Goal: Transaction & Acquisition: Purchase product/service

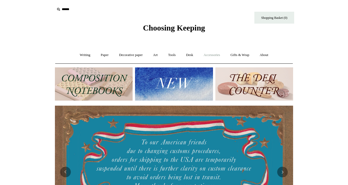
click at [213, 54] on link "Accessories +" at bounding box center [212, 55] width 26 height 14
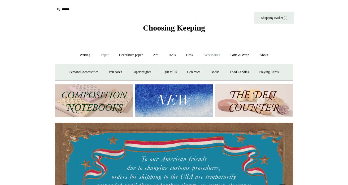
click at [103, 56] on link "Paper +" at bounding box center [104, 55] width 17 height 14
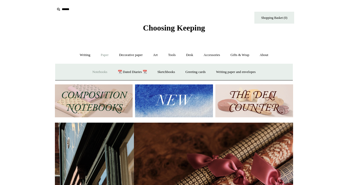
scroll to position [0, 476]
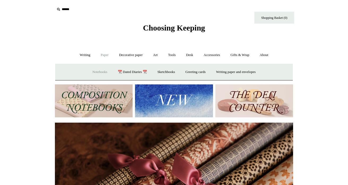
click at [100, 72] on link "Notebooks +" at bounding box center [99, 72] width 24 height 14
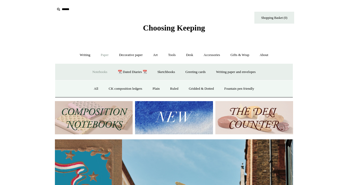
scroll to position [0, 238]
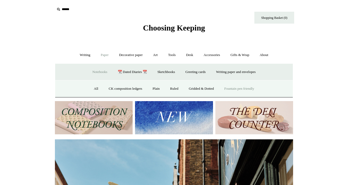
click at [233, 89] on link "Fountain pen friendly" at bounding box center [238, 89] width 39 height 14
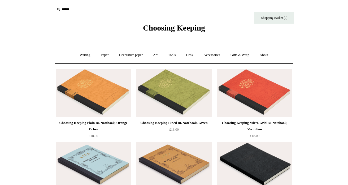
click at [64, 7] on input "text" at bounding box center [87, 10] width 65 height 10
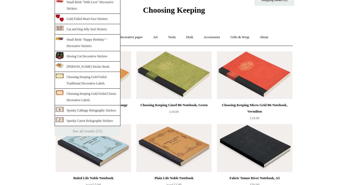
scroll to position [20, 0]
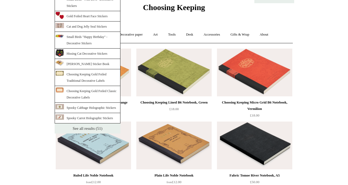
type input "********"
click at [90, 133] on link "See all results (51)" at bounding box center [88, 128] width 66 height 10
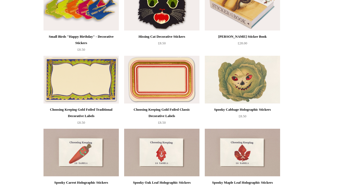
scroll to position [202, 0]
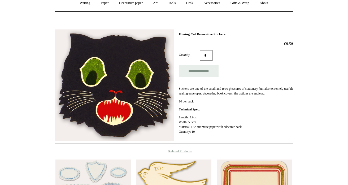
scroll to position [51, 0]
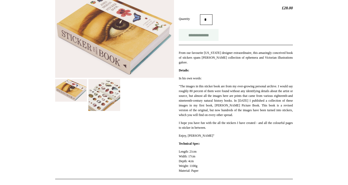
scroll to position [87, 0]
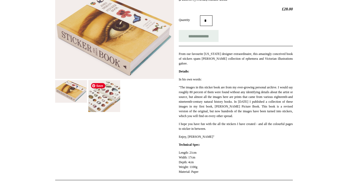
click at [106, 95] on img at bounding box center [104, 96] width 32 height 32
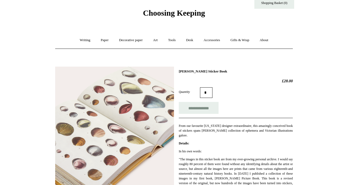
scroll to position [0, 0]
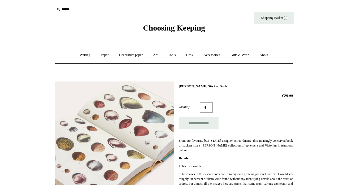
drag, startPoint x: 179, startPoint y: 86, endPoint x: 225, endPoint y: 86, distance: 46.7
click at [226, 86] on h1 "John Derian Sticker Book" at bounding box center [236, 86] width 114 height 4
copy h1 "John Derian Sticker Book"
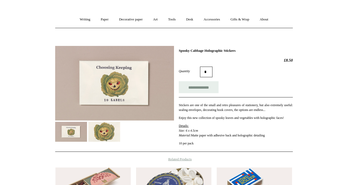
scroll to position [38, 0]
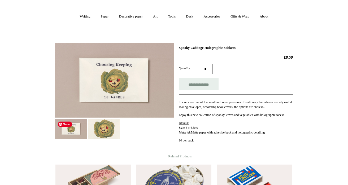
click at [80, 131] on img at bounding box center [71, 129] width 32 height 20
click at [98, 130] on img at bounding box center [104, 129] width 32 height 20
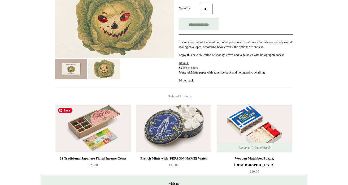
scroll to position [99, 0]
